Goal: Navigation & Orientation: Find specific page/section

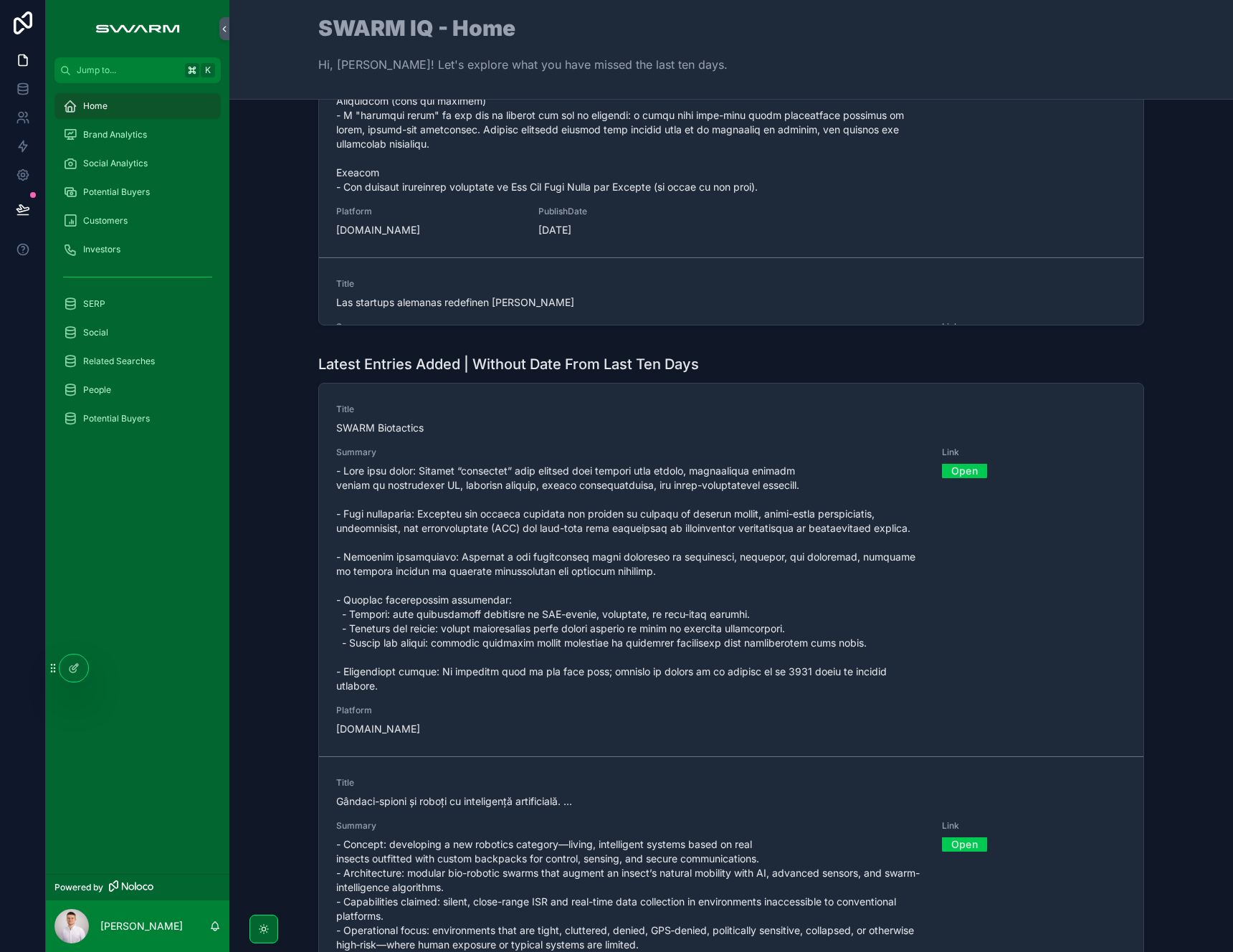
scroll to position [904, 0]
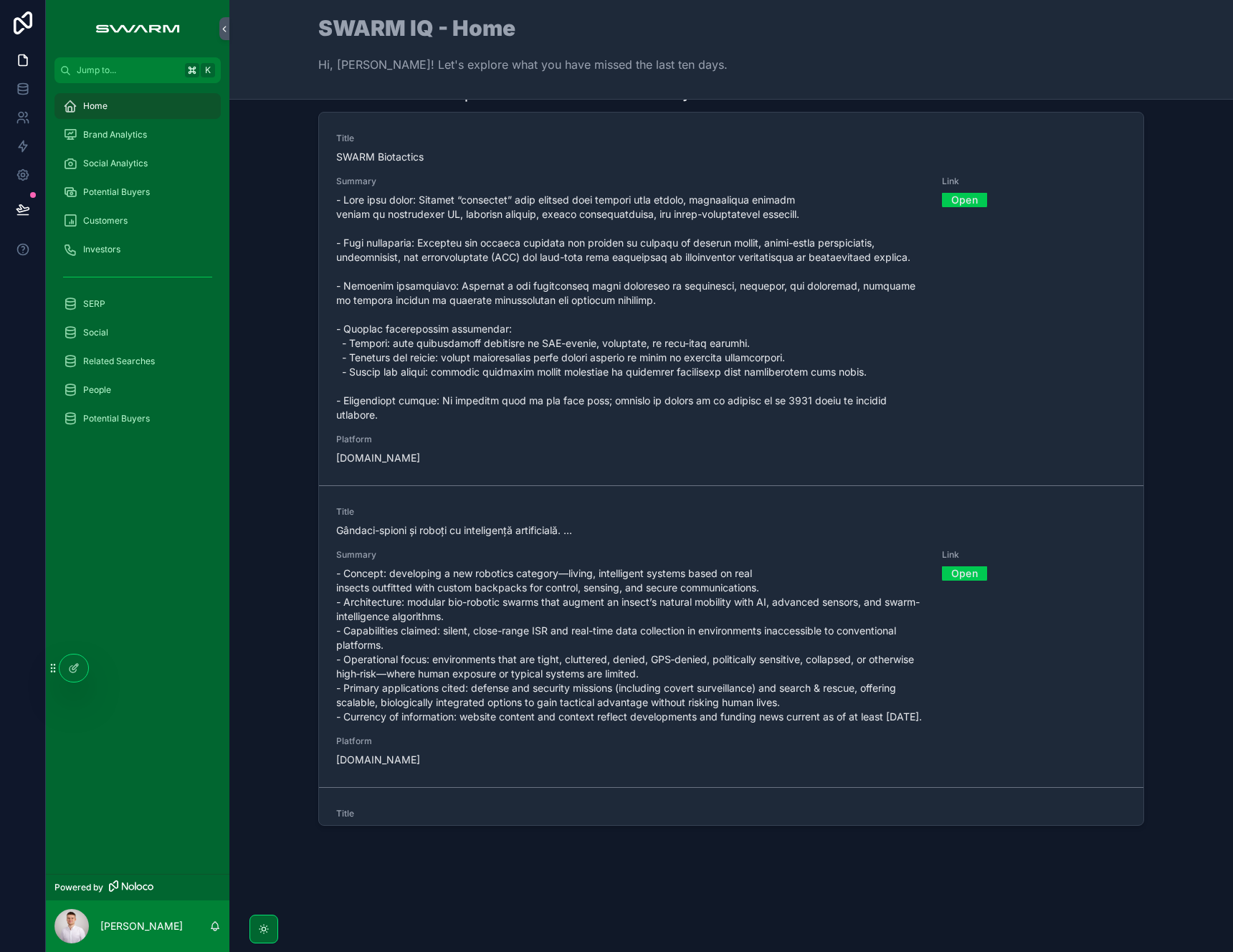
click at [139, 145] on div "Brand Analytics" at bounding box center [138, 135] width 149 height 23
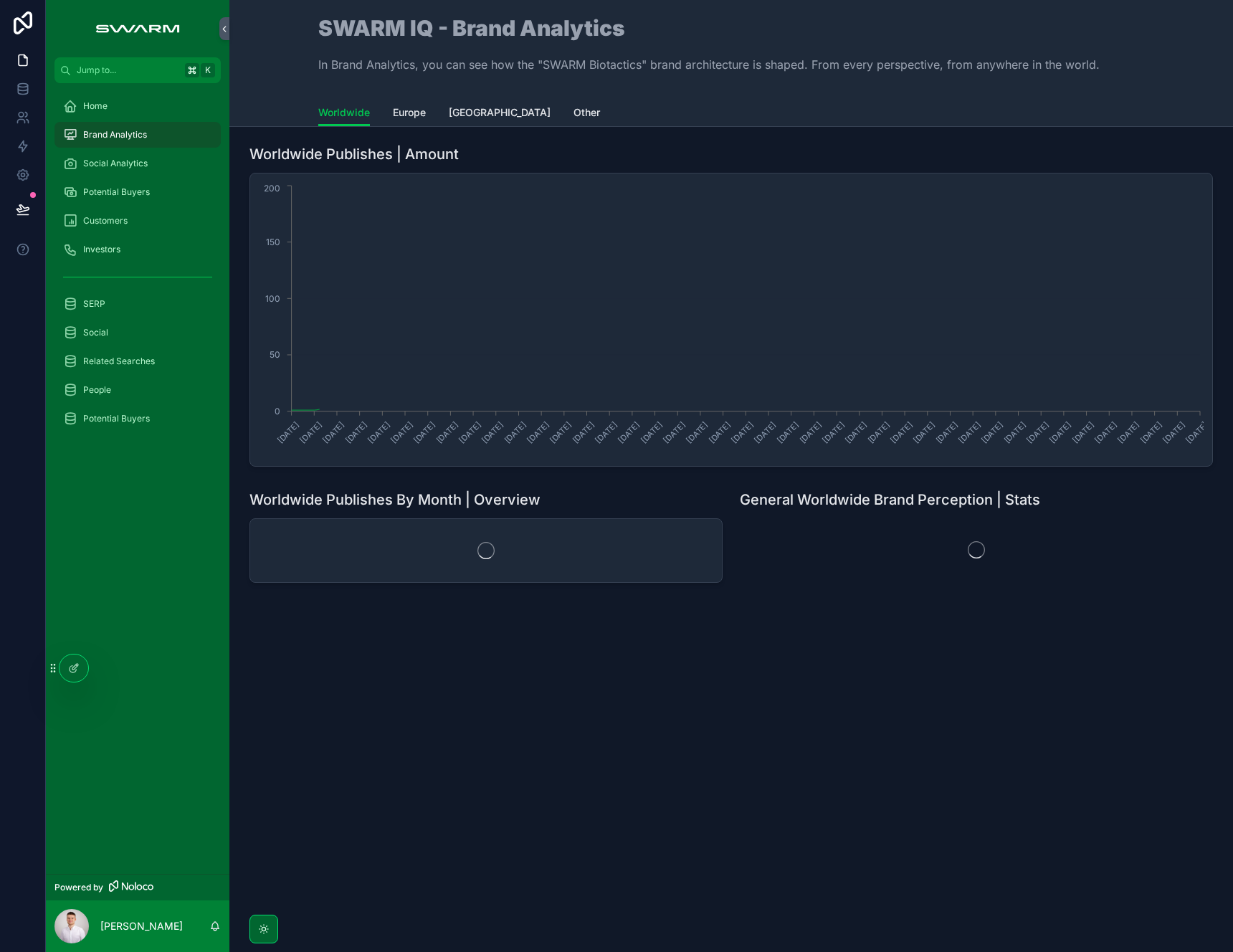
click at [139, 168] on span "Social Analytics" at bounding box center [116, 164] width 65 height 11
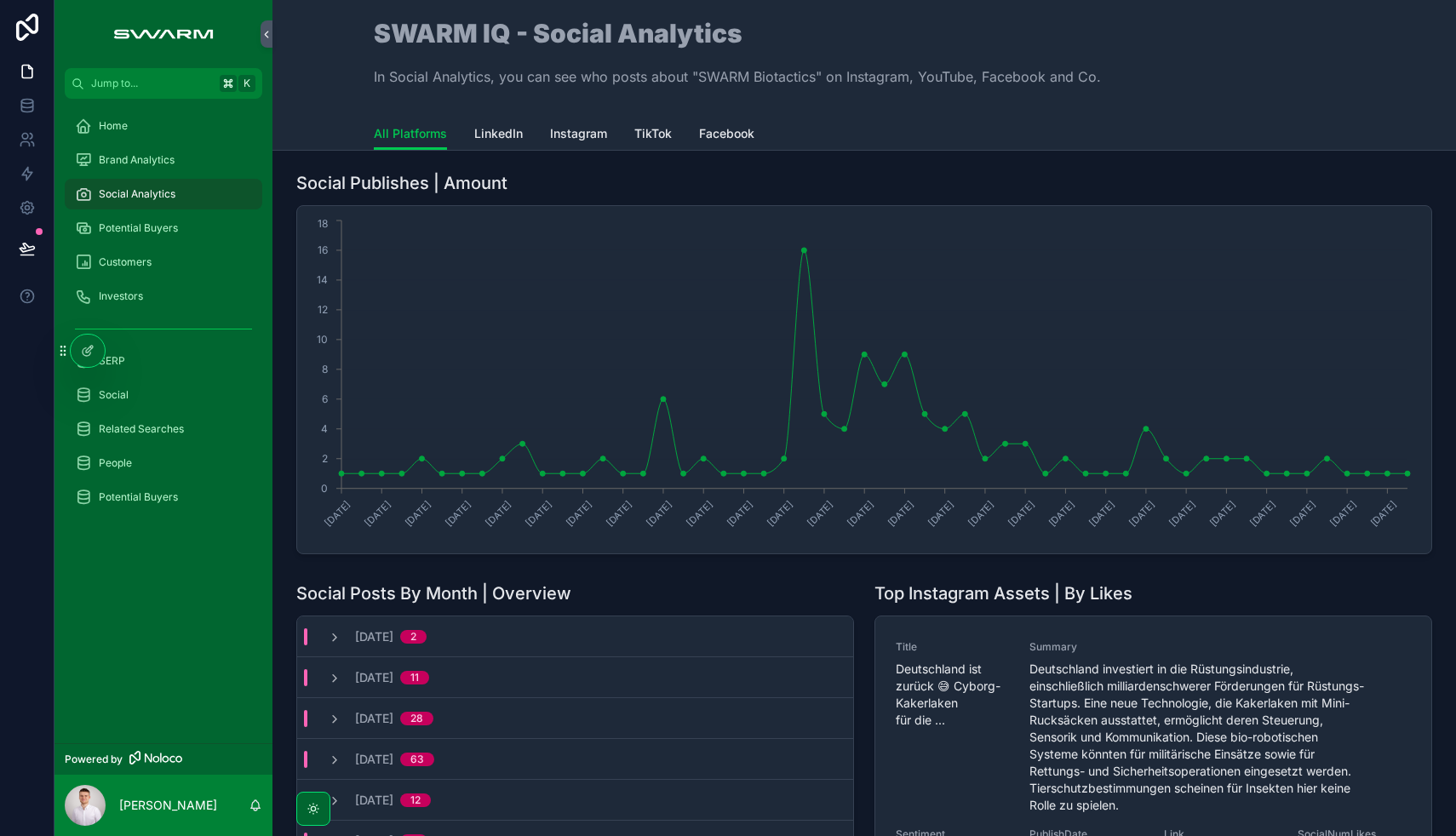
drag, startPoint x: 93, startPoint y: 346, endPoint x: 76, endPoint y: 527, distance: 181.8
click at [73, 590] on div "Jump to... K Home Brand Analytics Social Analytics Potential Buyers Customers I…" at bounding box center [755, 418] width 1401 height 836
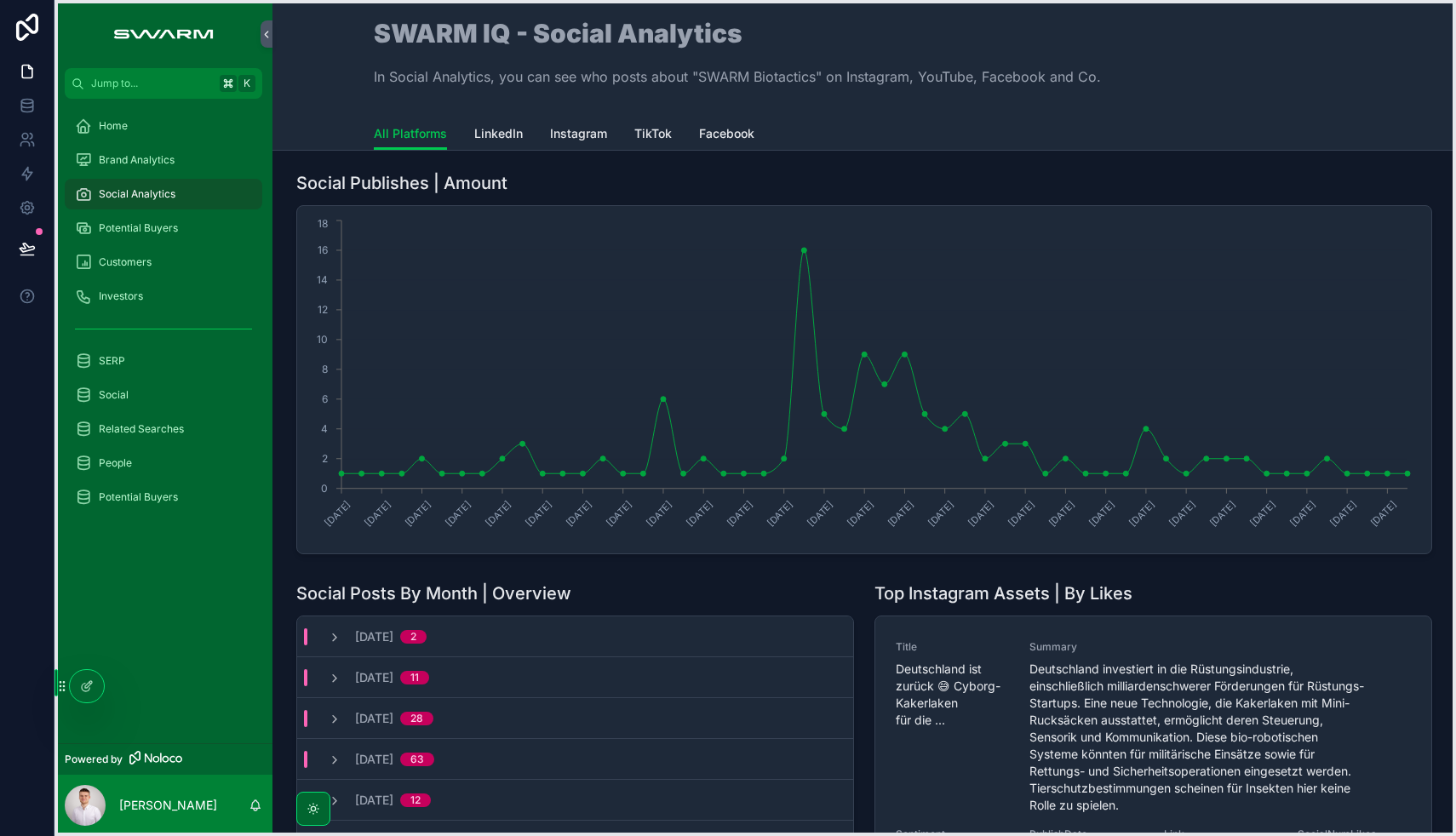
drag, startPoint x: 59, startPoint y: 347, endPoint x: 58, endPoint y: 683, distance: 336.0
click at [58, 683] on icon at bounding box center [62, 687] width 14 height 14
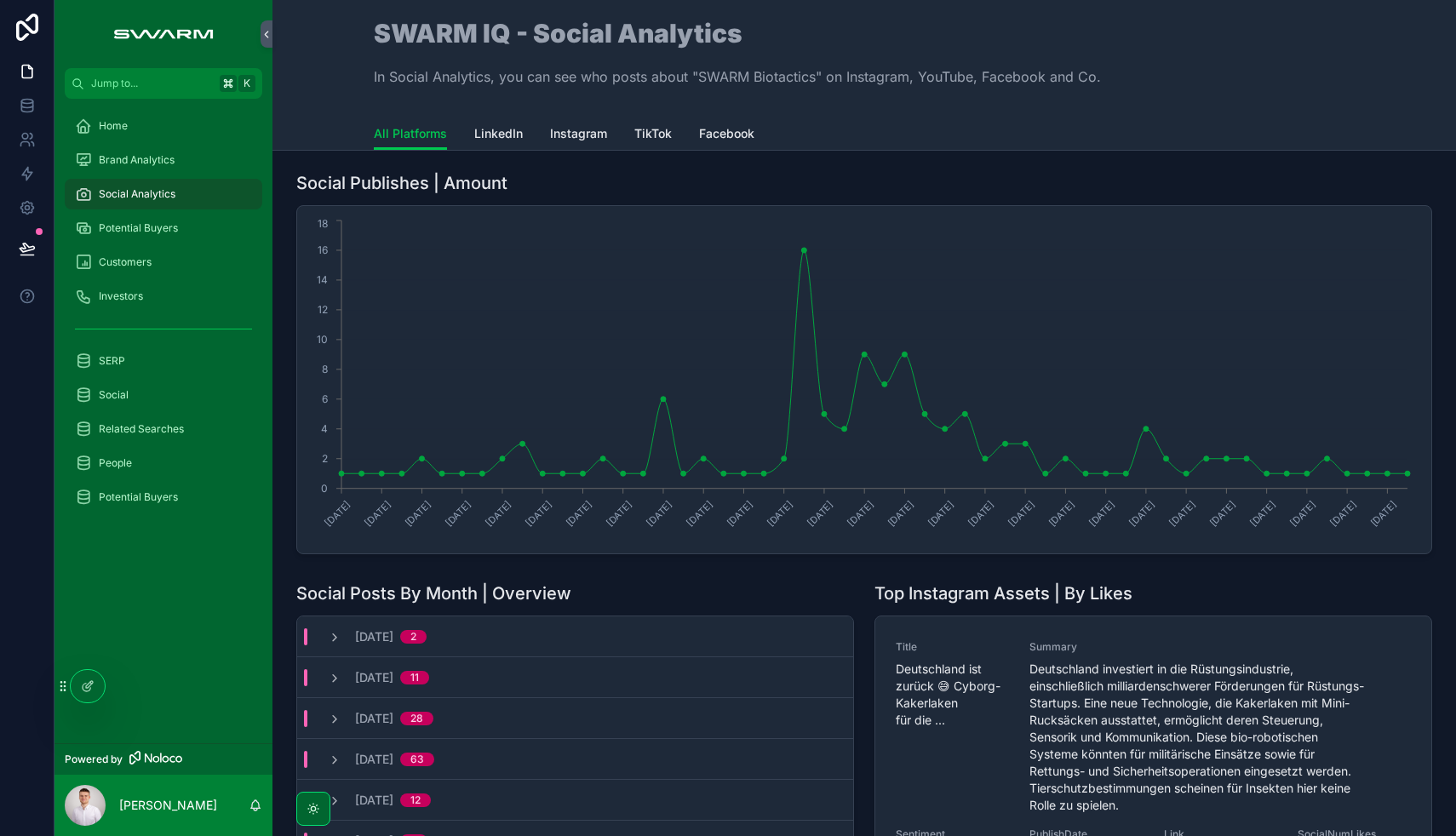
click at [155, 224] on span "Potential Buyers" at bounding box center [138, 229] width 79 height 14
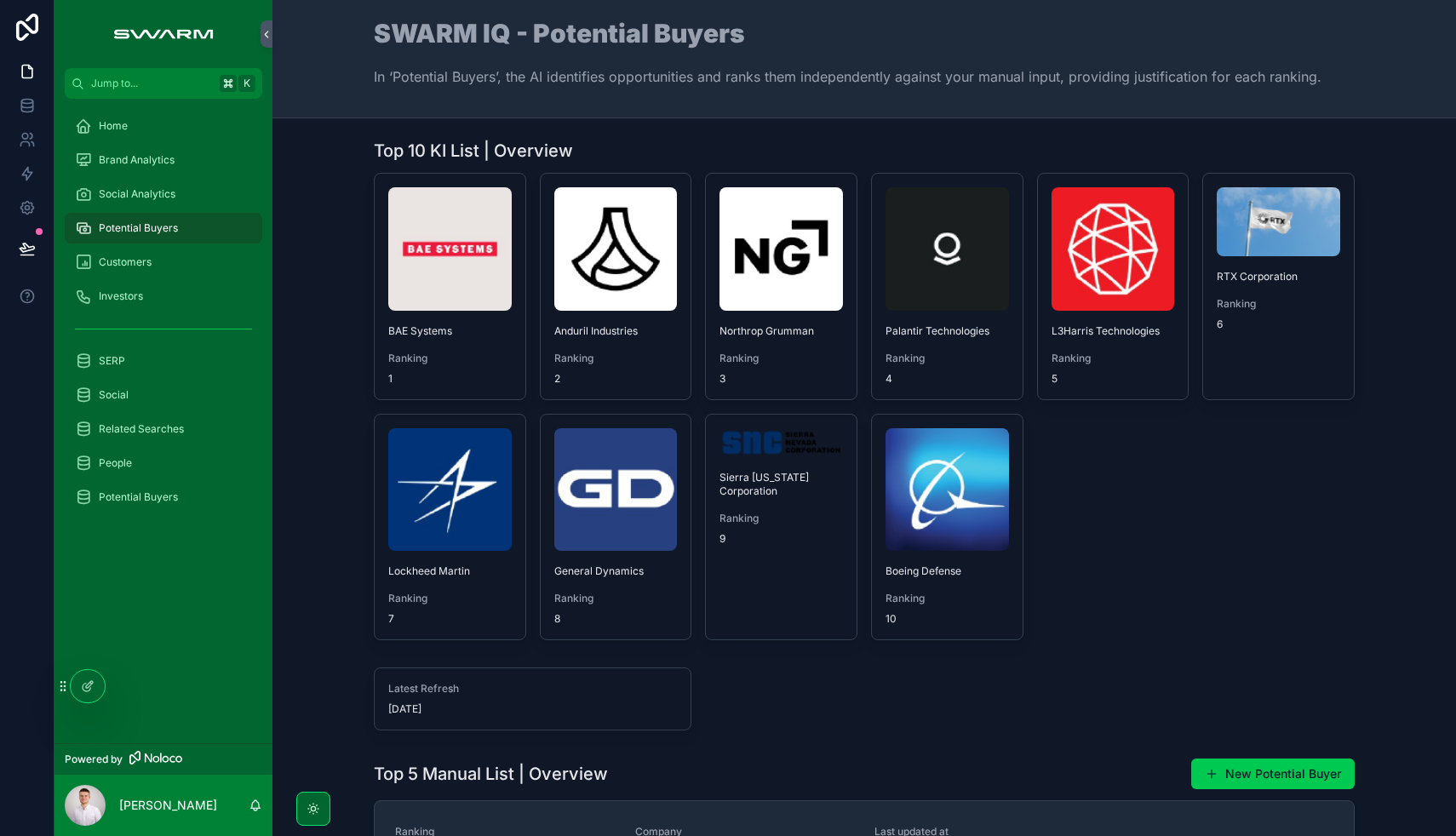
click at [163, 121] on div "Home" at bounding box center [164, 126] width 177 height 27
